Goal: Find specific page/section: Find specific page/section

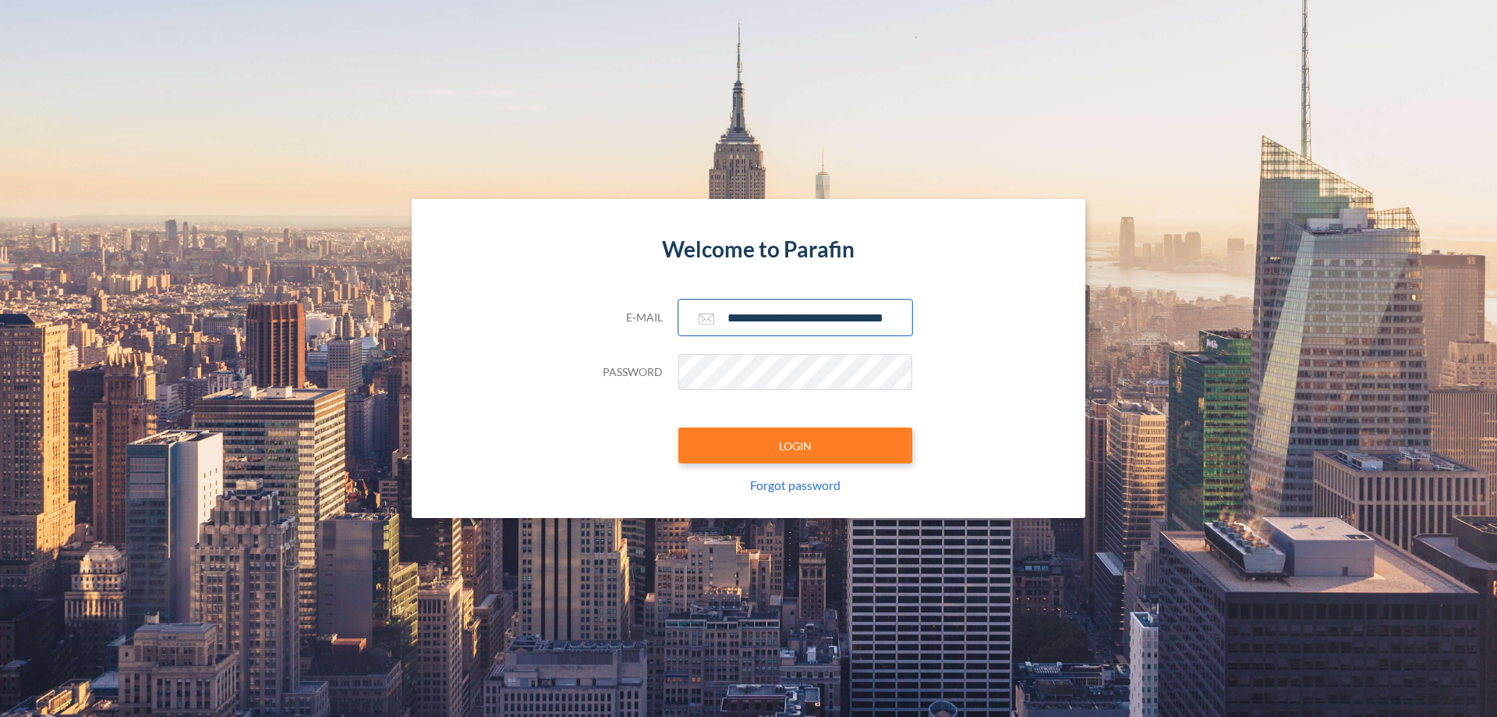
type input "**********"
click at [795, 445] on button "LOGIN" at bounding box center [795, 445] width 234 height 36
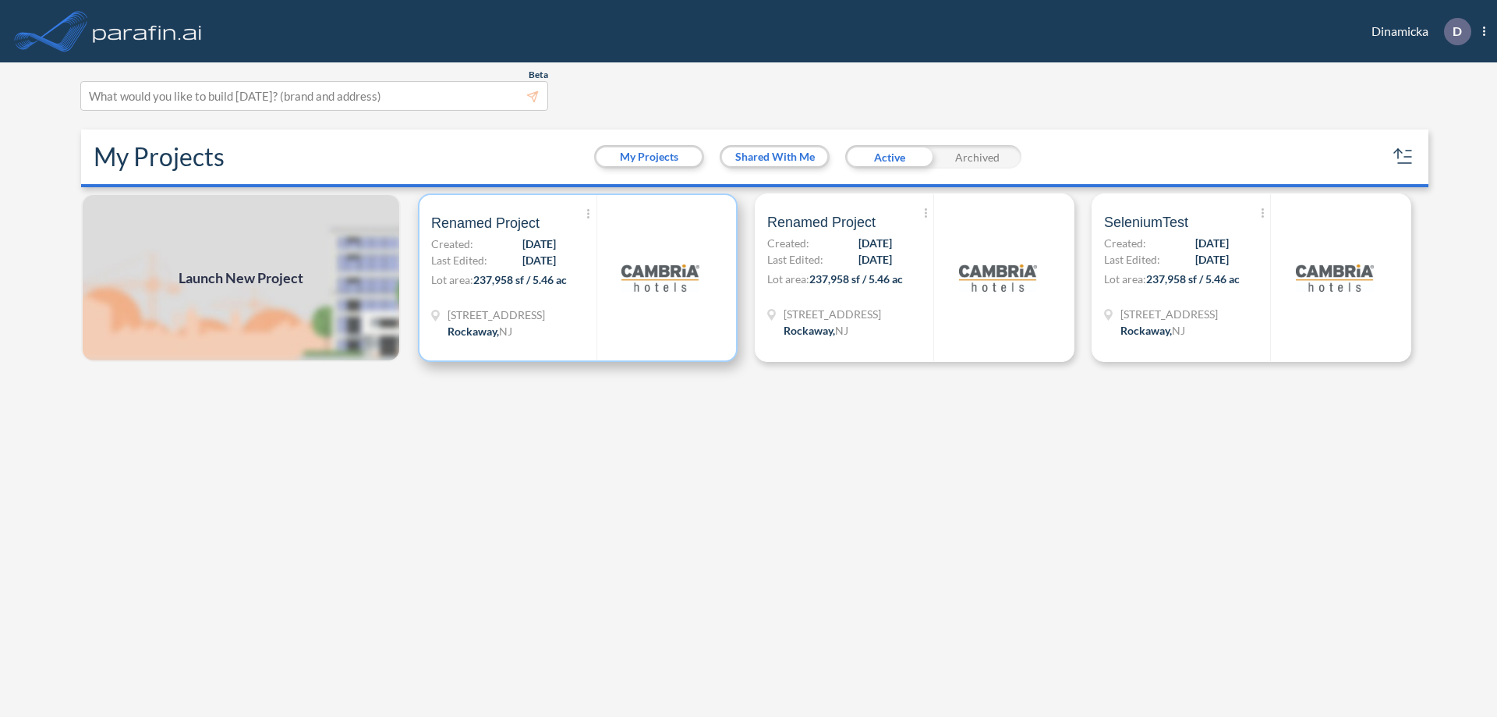
scroll to position [4, 0]
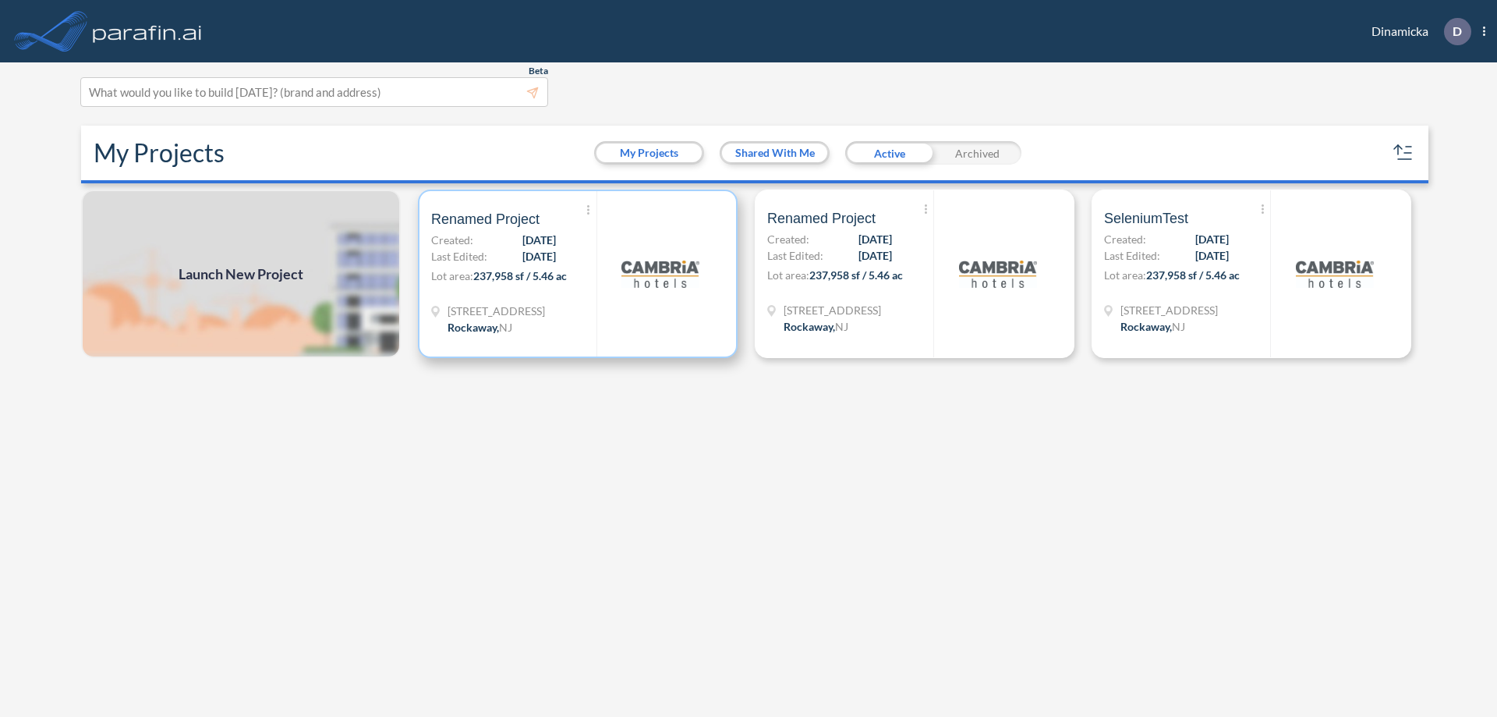
click at [578, 274] on p "Lot area: 237,958 sf / 5.46 ac" at bounding box center [513, 278] width 165 height 23
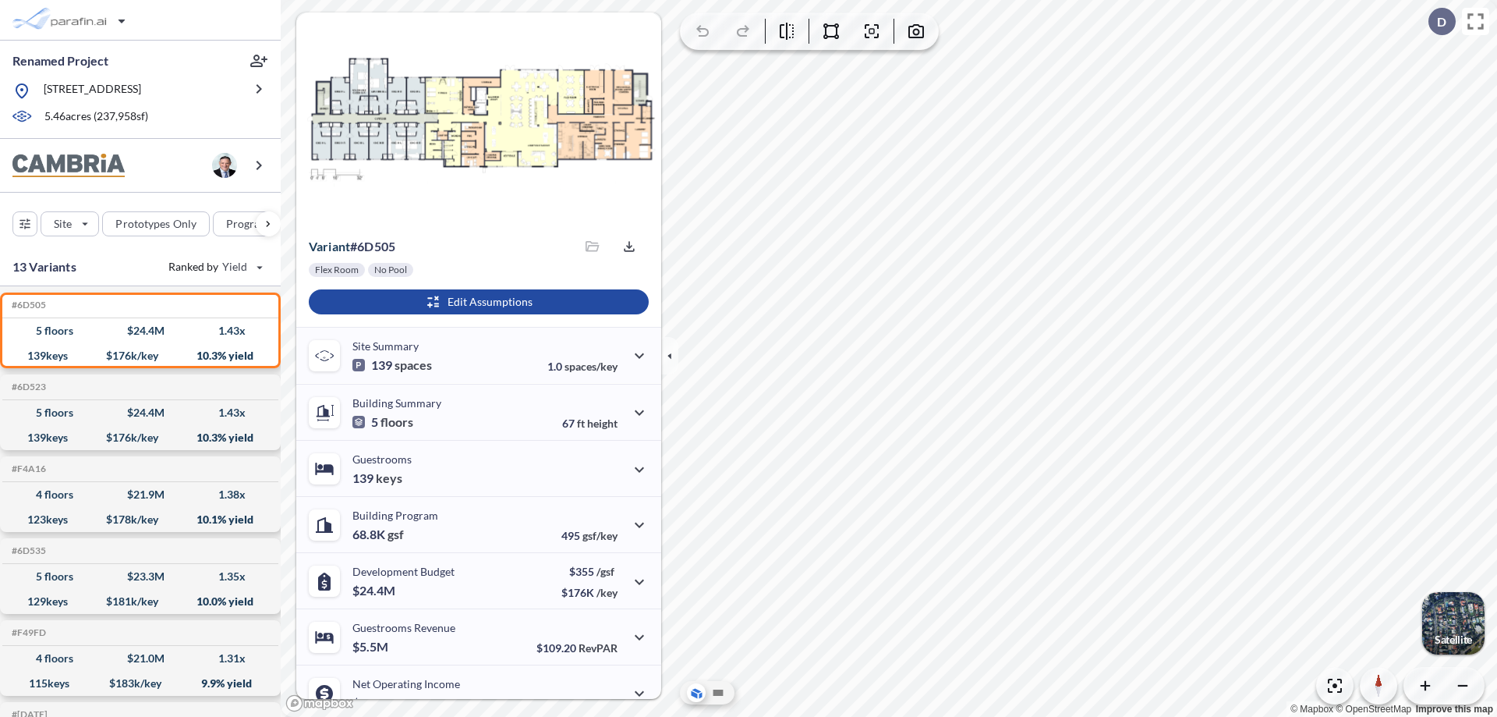
scroll to position [79, 0]
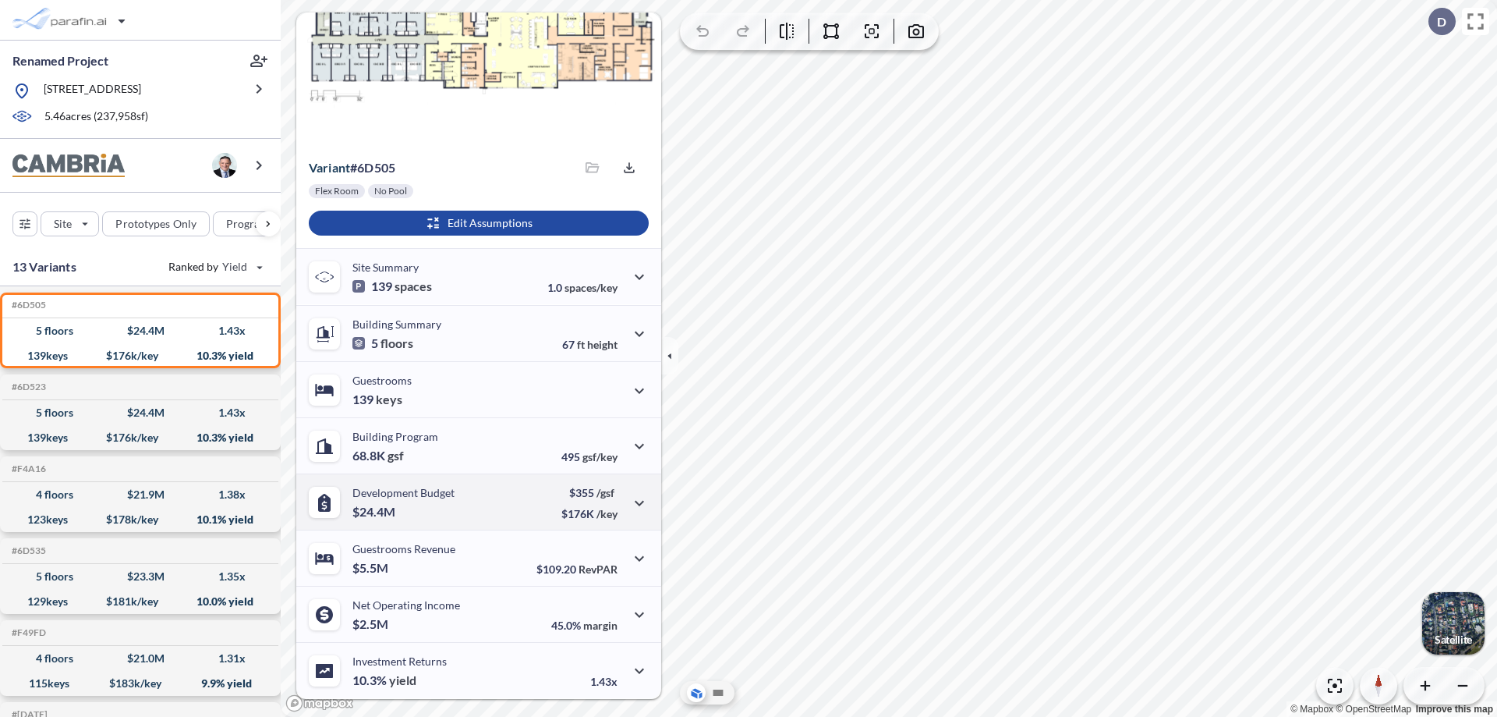
click at [476, 501] on div "Development Budget $24.4M $355 /gsf $176K /key" at bounding box center [478, 501] width 365 height 56
